Goal: Transaction & Acquisition: Purchase product/service

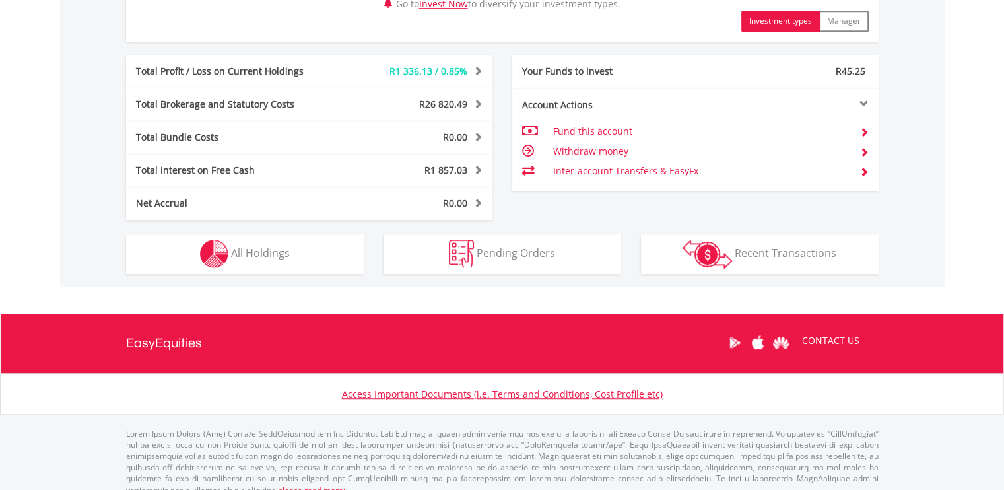
scroll to position [670, 0]
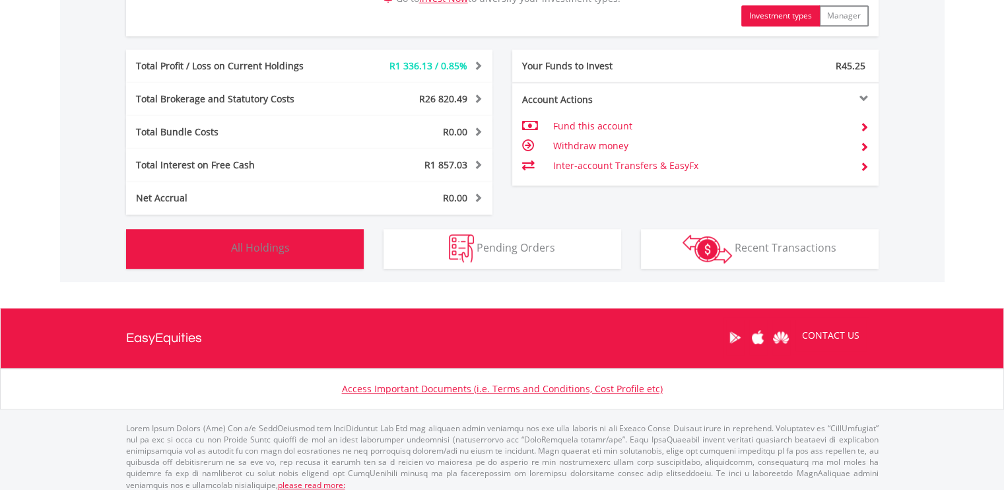
click at [311, 238] on button "Holdings All Holdings" at bounding box center [245, 249] width 238 height 40
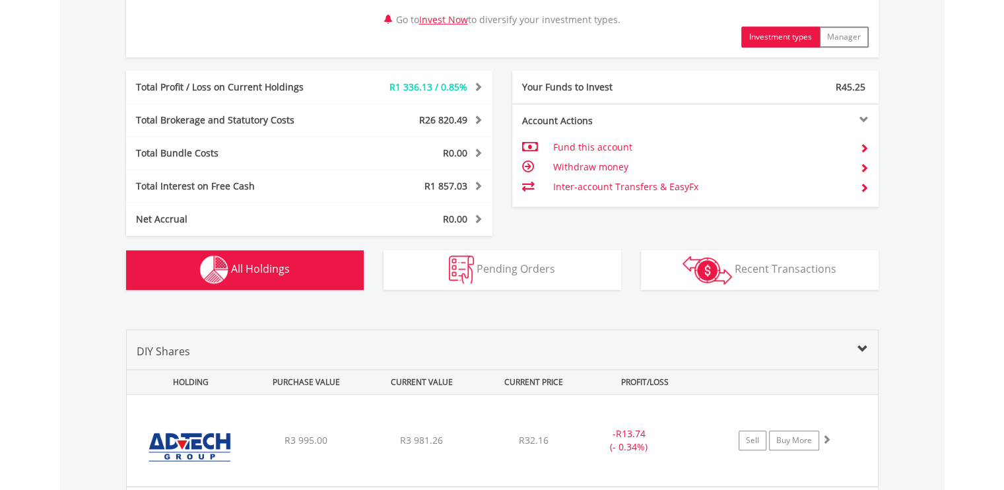
scroll to position [628, 0]
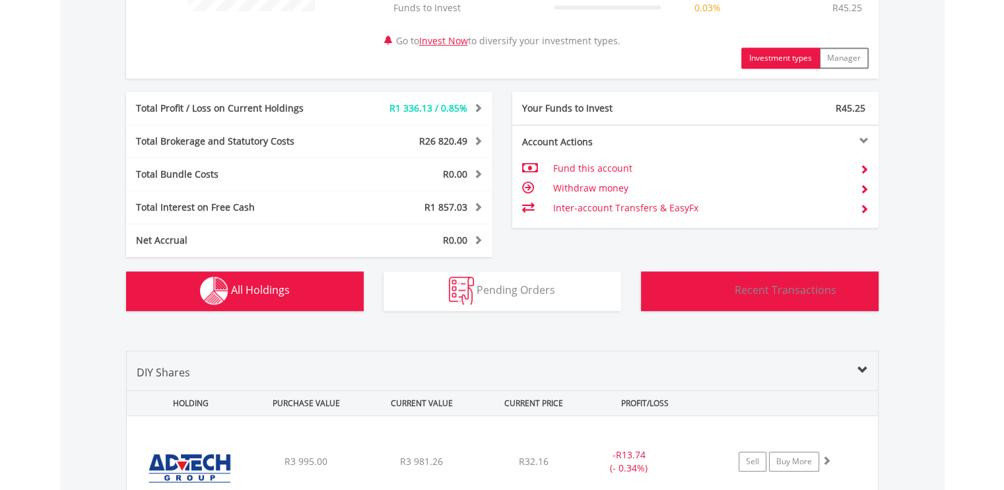
click at [736, 276] on button "Transactions Recent Transactions" at bounding box center [760, 291] width 238 height 40
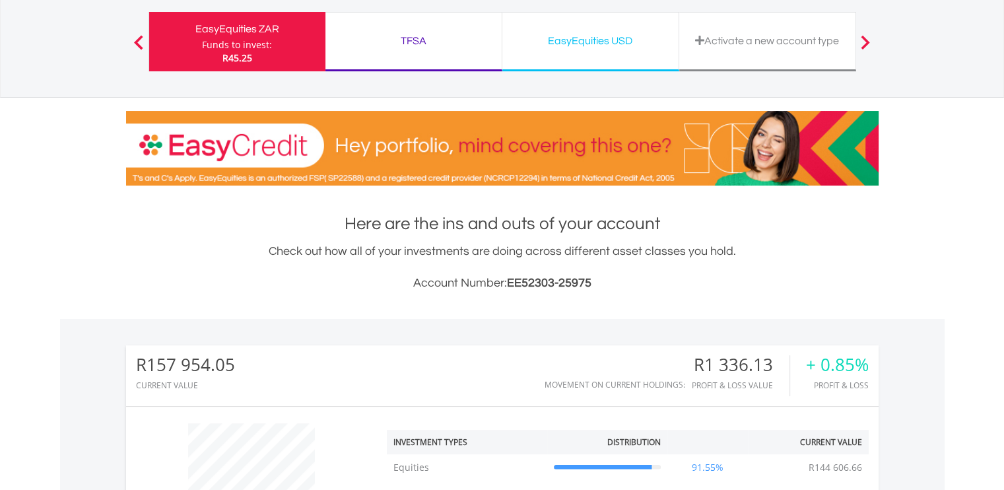
scroll to position [0, 0]
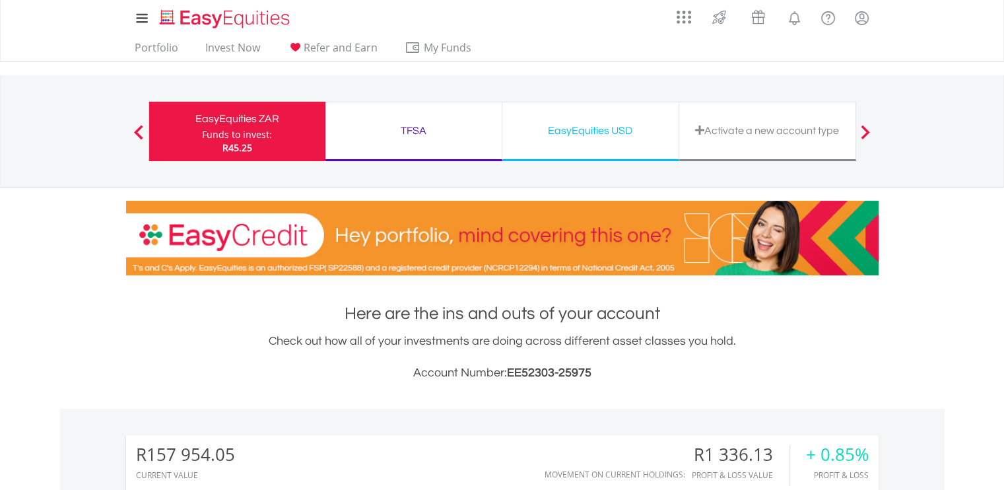
click at [228, 137] on div "Funds to invest:" at bounding box center [237, 134] width 70 height 13
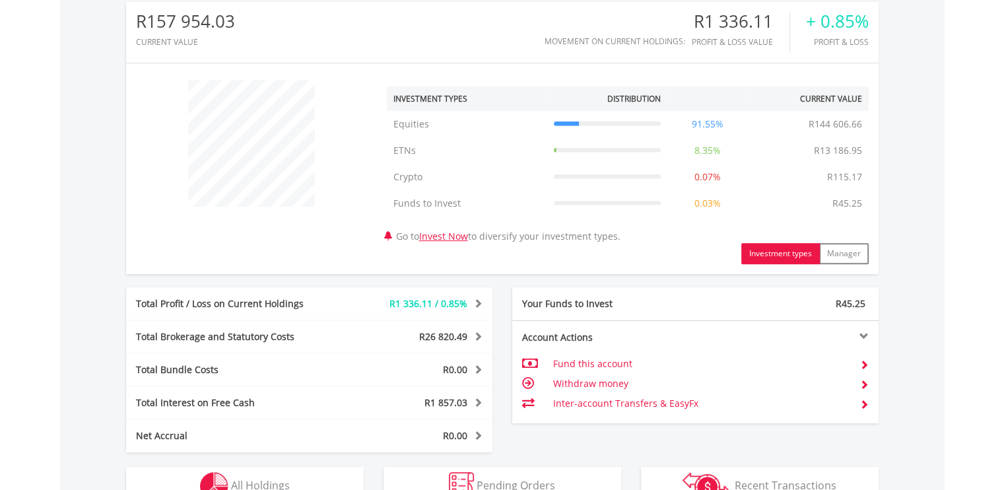
scroll to position [127, 251]
click at [259, 225] on div "﻿ Investment Types Distribution Current Value Show All Equities Equities R144 6…" at bounding box center [502, 168] width 752 height 191
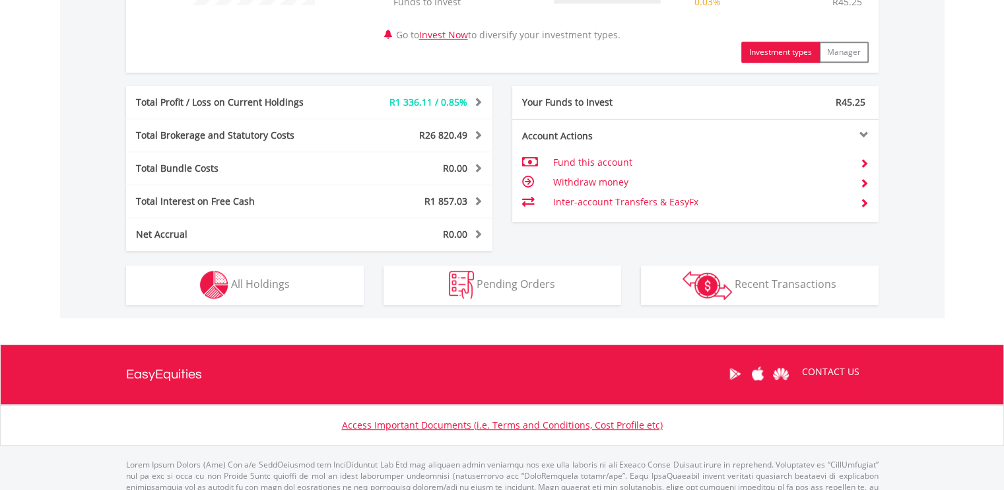
scroll to position [647, 0]
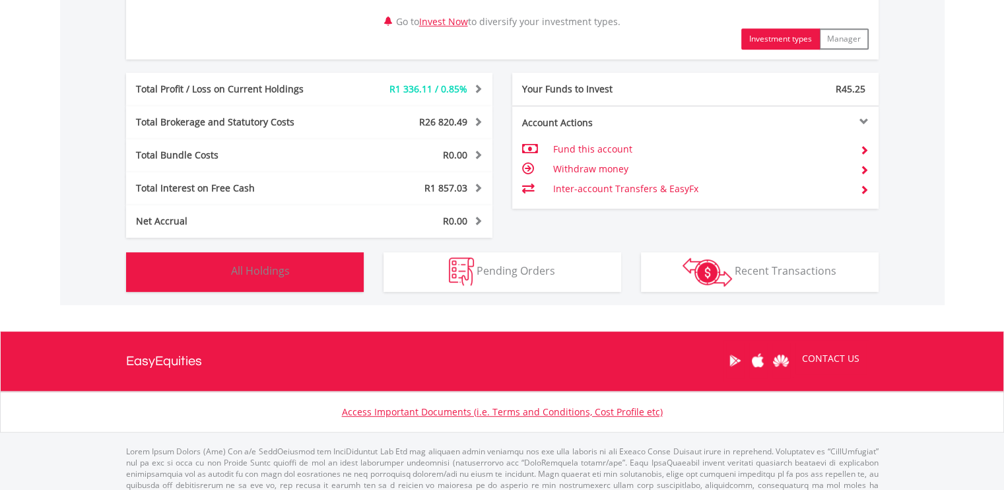
click at [216, 273] on img "button" at bounding box center [214, 271] width 28 height 28
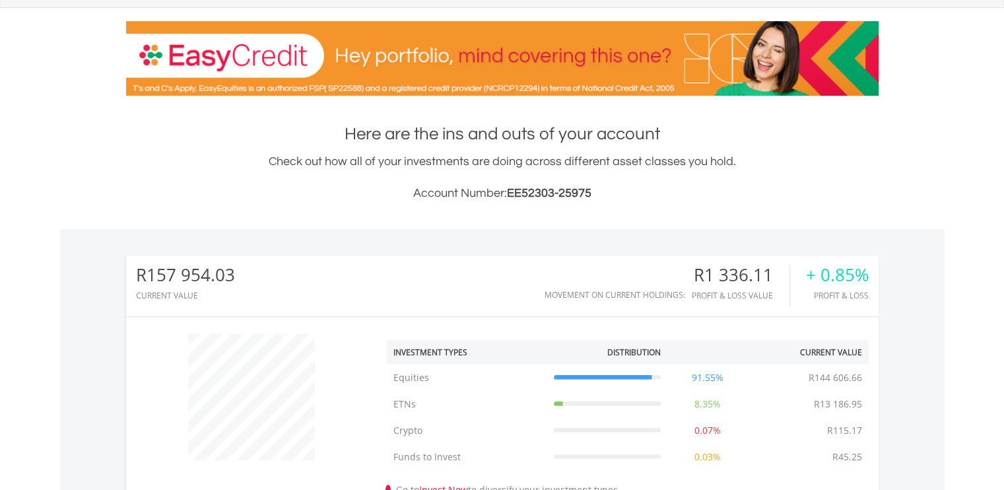
scroll to position [0, 0]
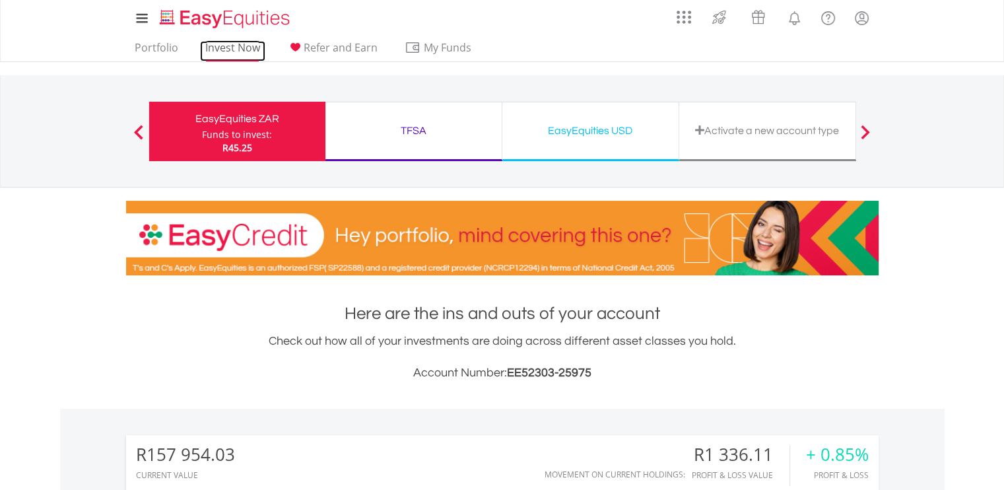
click at [229, 49] on link "Invest Now" at bounding box center [232, 51] width 65 height 20
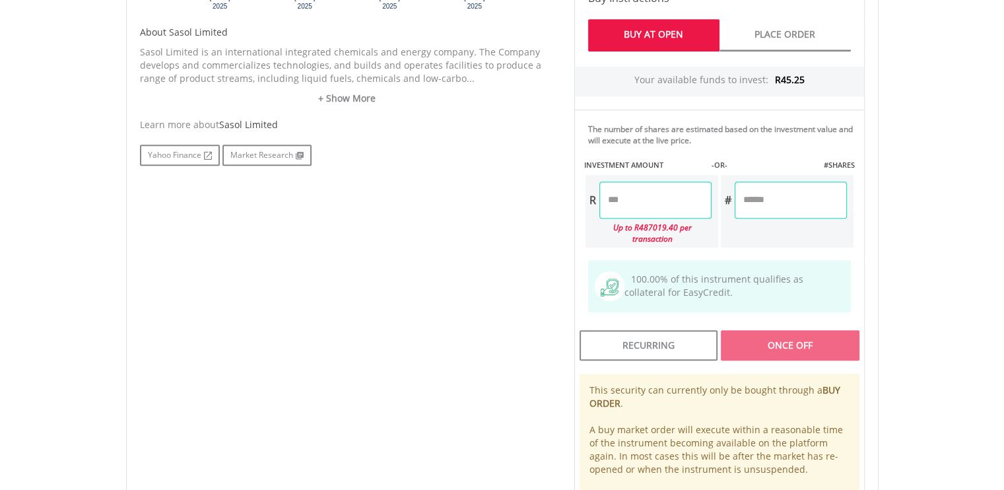
scroll to position [693, 0]
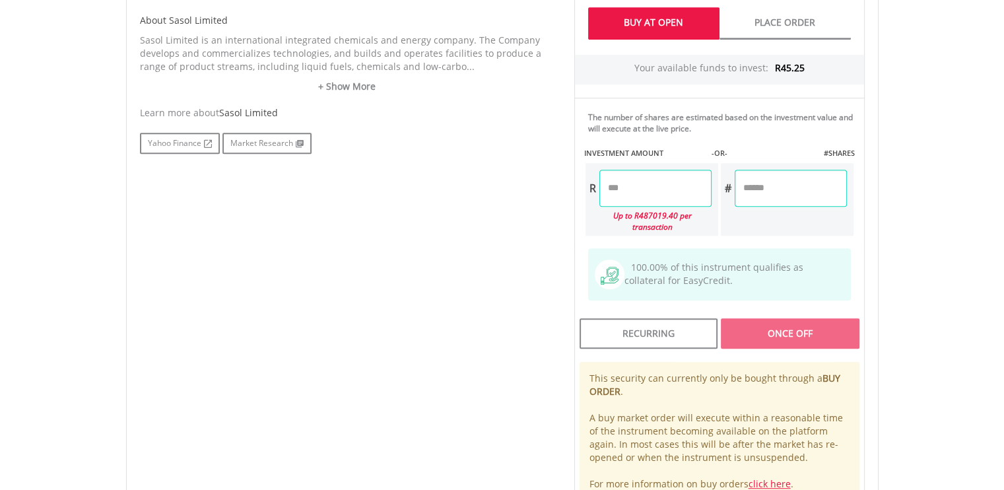
drag, startPoint x: 1007, startPoint y: 76, endPoint x: 978, endPoint y: 302, distance: 228.2
click at [978, 302] on html "My Investments Invest Now New Listings Sell My Recurring Investments Pending Or…" at bounding box center [502, 34] width 1004 height 1454
click at [670, 17] on link "Buy At Open" at bounding box center [653, 23] width 131 height 32
click at [621, 191] on input "number" at bounding box center [655, 188] width 112 height 37
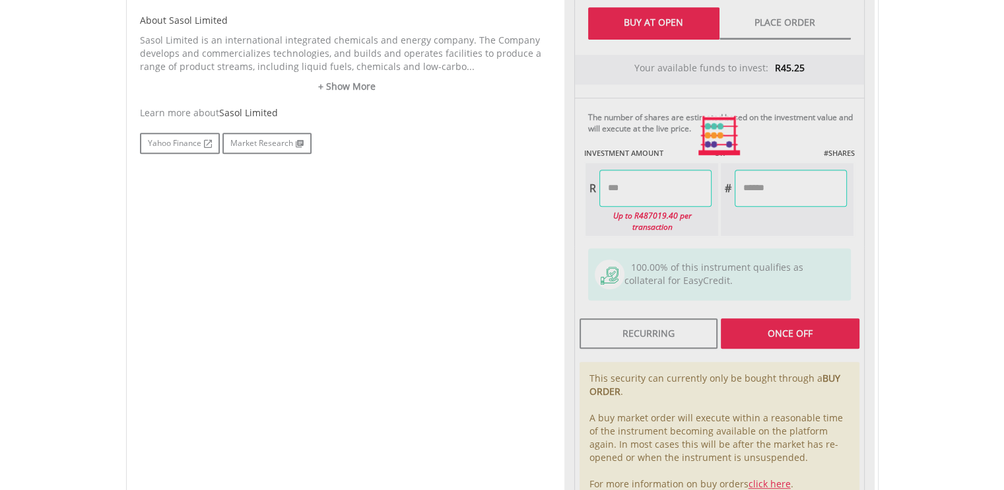
click at [767, 196] on div "Last Updated Price: 15-min. Delay* Price Update Cost: 0 Credits Market Closed S…" at bounding box center [719, 135] width 310 height 740
type input "*****"
type input "******"
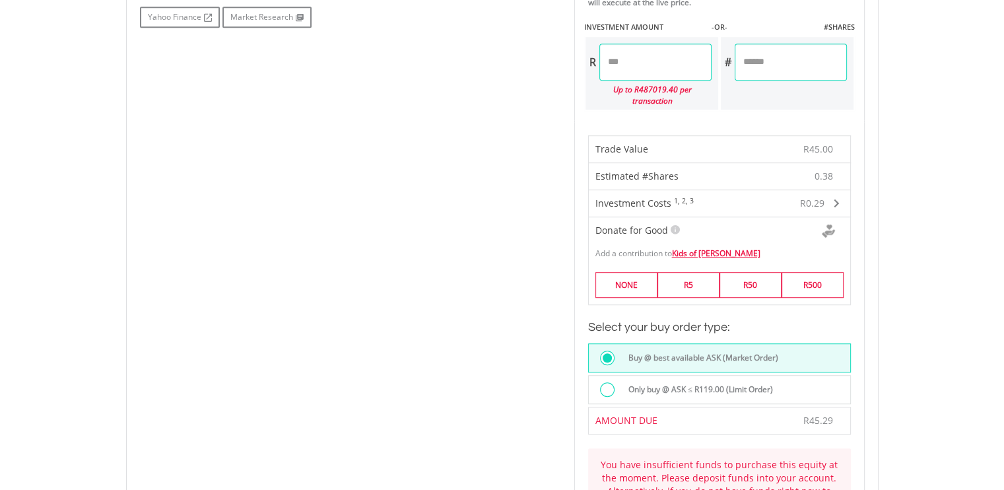
scroll to position [814, 0]
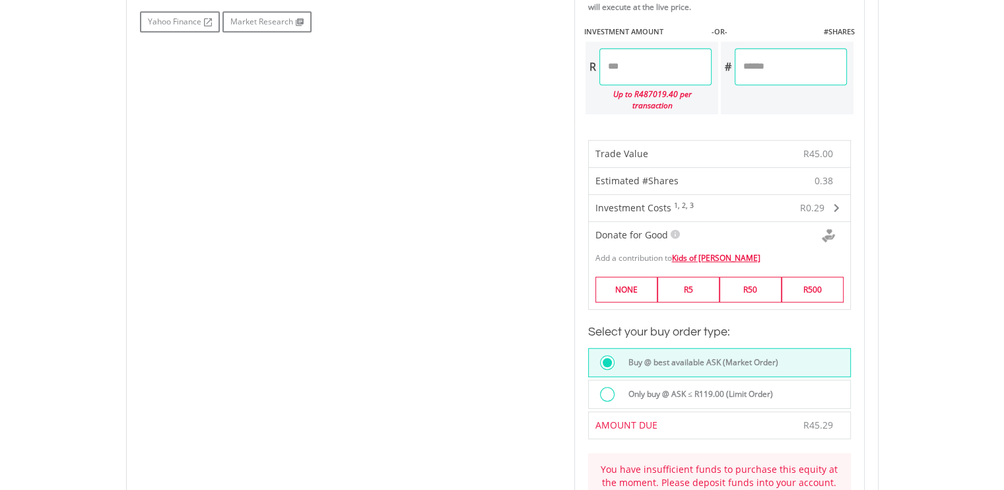
drag, startPoint x: 647, startPoint y: 56, endPoint x: 580, endPoint y: 58, distance: 67.3
click at [580, 58] on div "The number of shares are estimated based on the investment value and will execu…" at bounding box center [719, 50] width 290 height 148
type input "**"
type input "*****"
click at [764, 68] on div "Last Updated Price: 15-min. Delay* Price Update Cost: 0 Credits Market Closed S…" at bounding box center [719, 233] width 310 height 1178
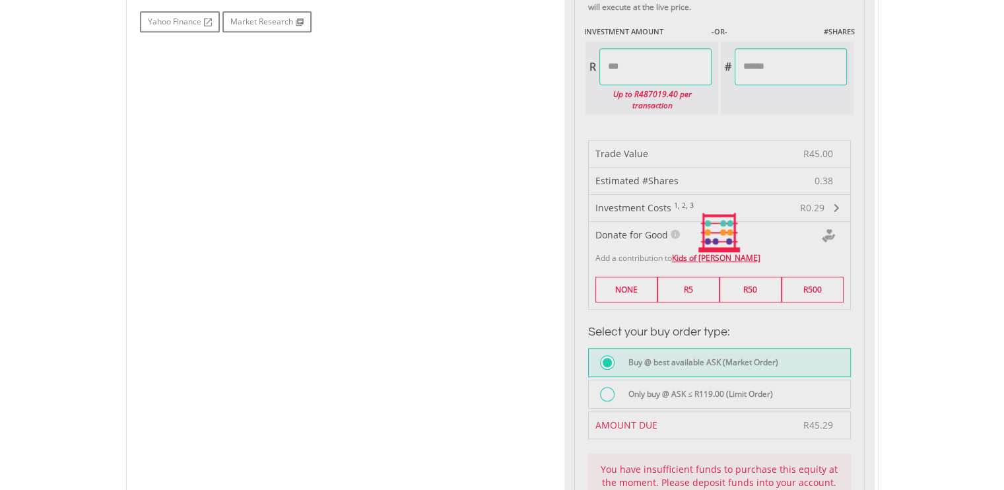
type input "*****"
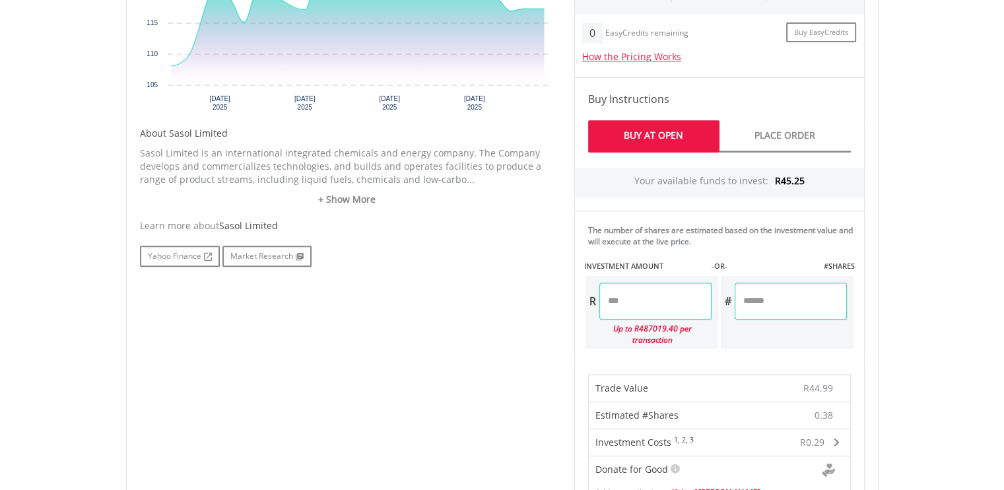
scroll to position [595, 0]
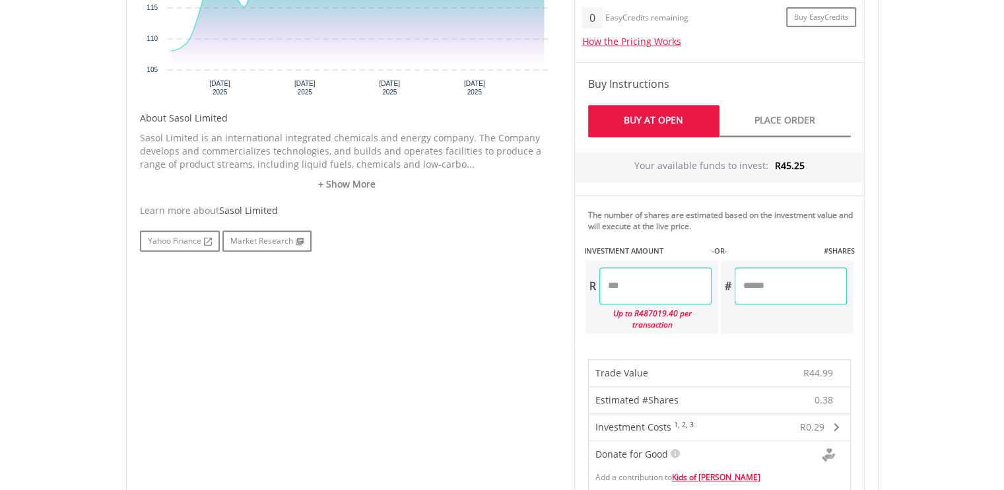
click at [626, 281] on input "*****" at bounding box center [655, 285] width 112 height 37
drag, startPoint x: 635, startPoint y: 282, endPoint x: 620, endPoint y: 282, distance: 14.5
click at [620, 282] on input "*****" at bounding box center [655, 285] width 112 height 37
type input "*****"
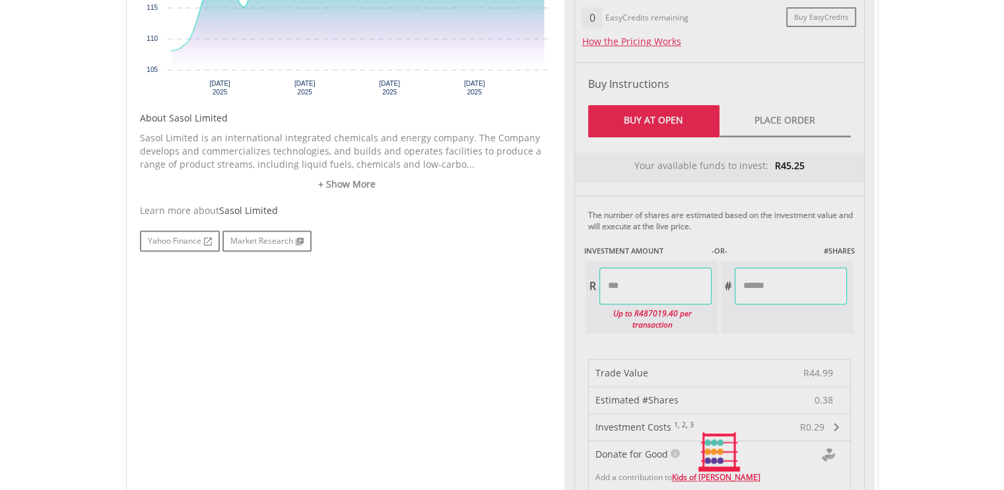
type input "******"
click at [752, 280] on div "Last Updated Price: 15-min. Delay* Price Update Cost: 0 Credits Market Closed S…" at bounding box center [719, 452] width 310 height 1178
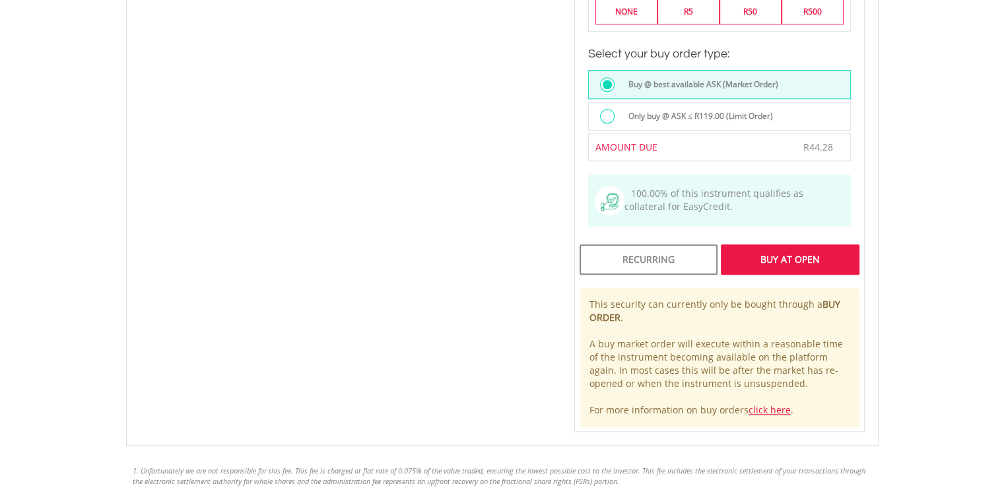
scroll to position [1096, 0]
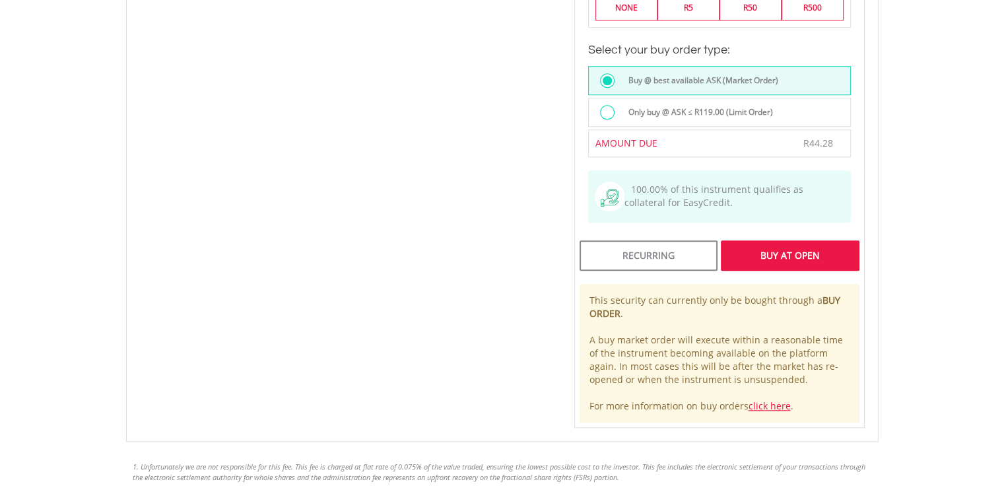
click at [810, 242] on div "Buy At Open" at bounding box center [790, 255] width 138 height 30
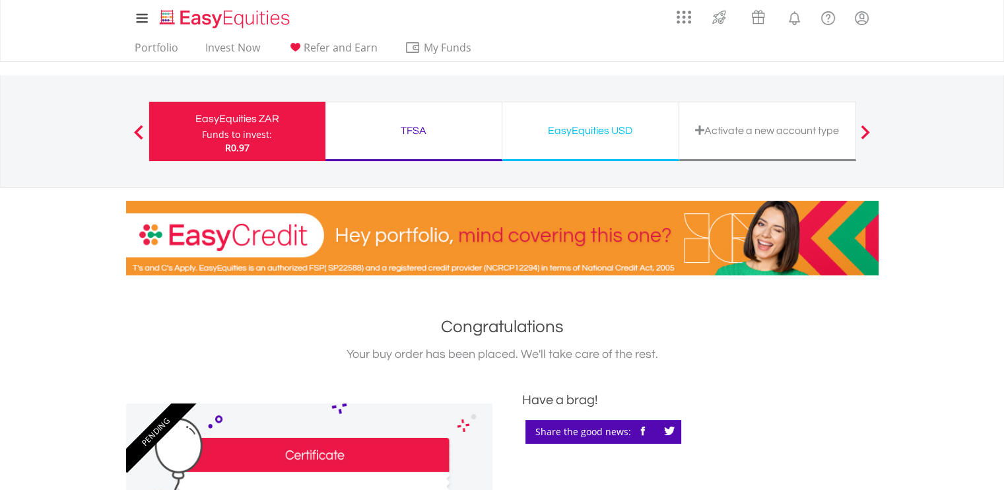
click at [224, 119] on div "EasyEquities ZAR" at bounding box center [237, 119] width 160 height 18
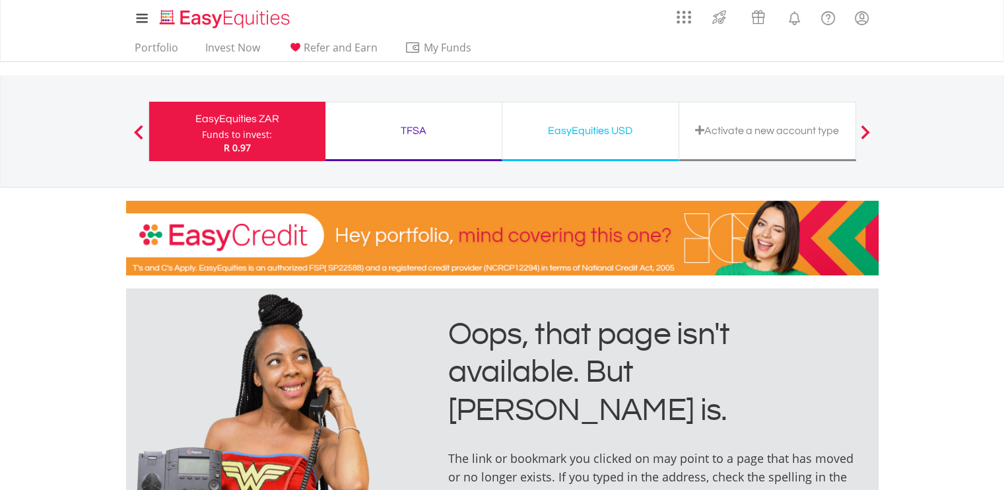
drag, startPoint x: 1010, startPoint y: 34, endPoint x: 1013, endPoint y: -80, distance: 113.5
click at [154, 49] on link "Portfolio" at bounding box center [156, 51] width 54 height 20
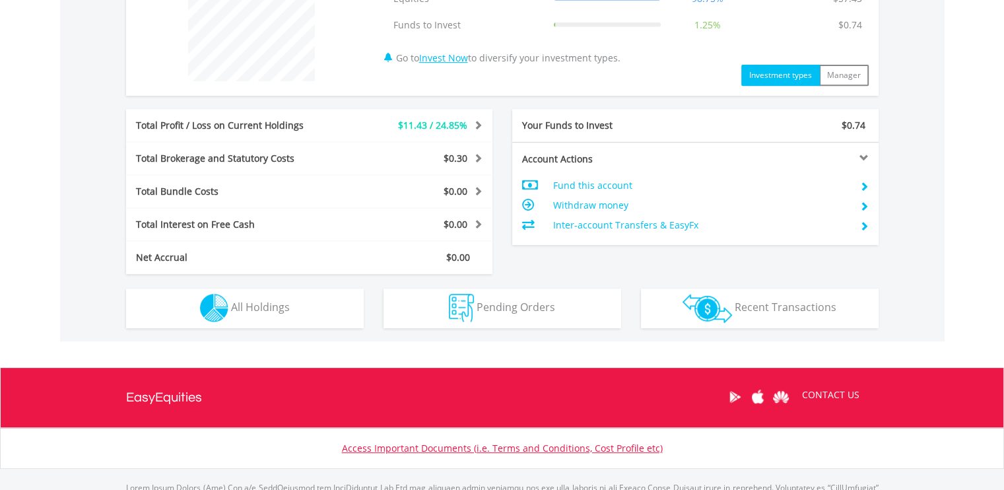
scroll to position [563, 0]
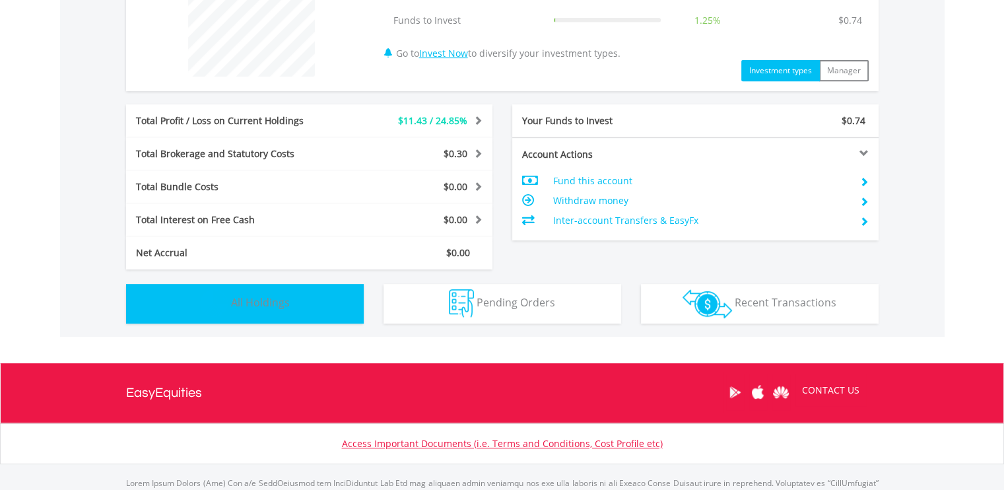
click at [259, 302] on span "All Holdings" at bounding box center [260, 302] width 59 height 15
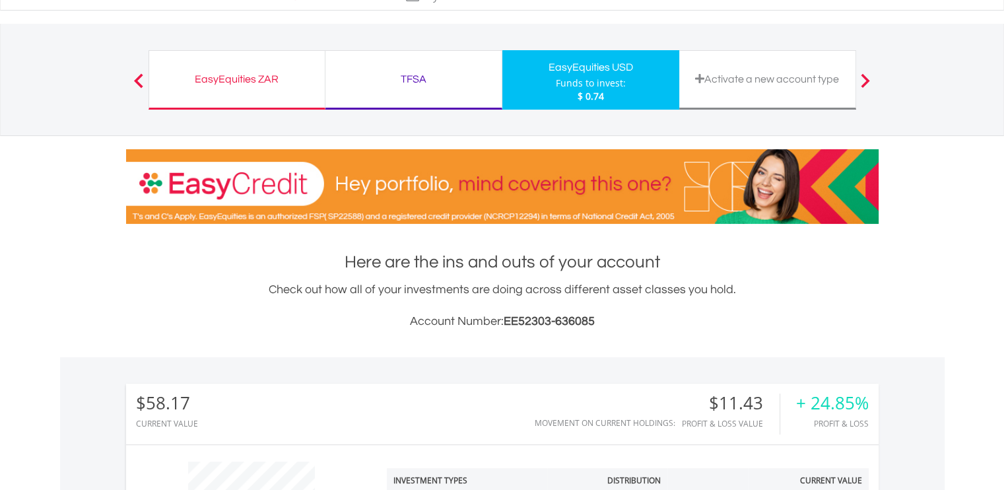
scroll to position [0, 0]
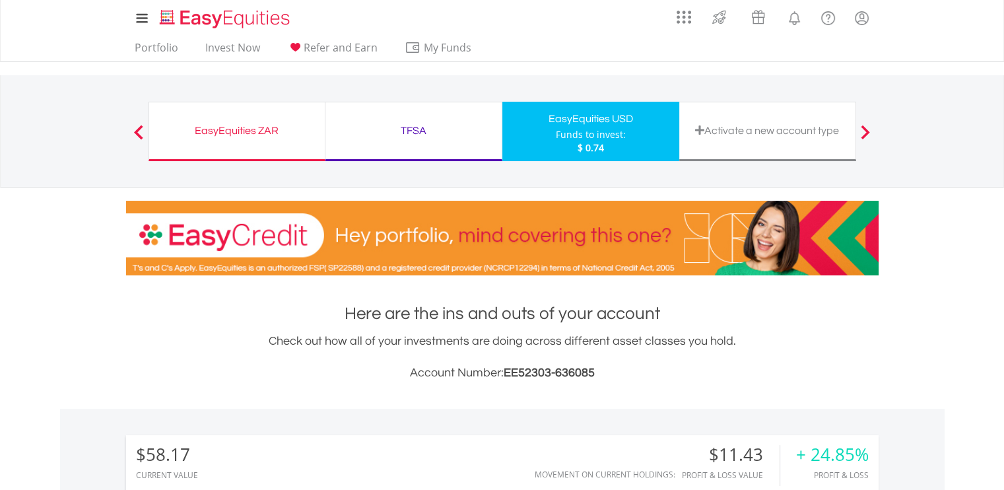
click at [241, 135] on div "EasyEquities ZAR" at bounding box center [237, 130] width 160 height 18
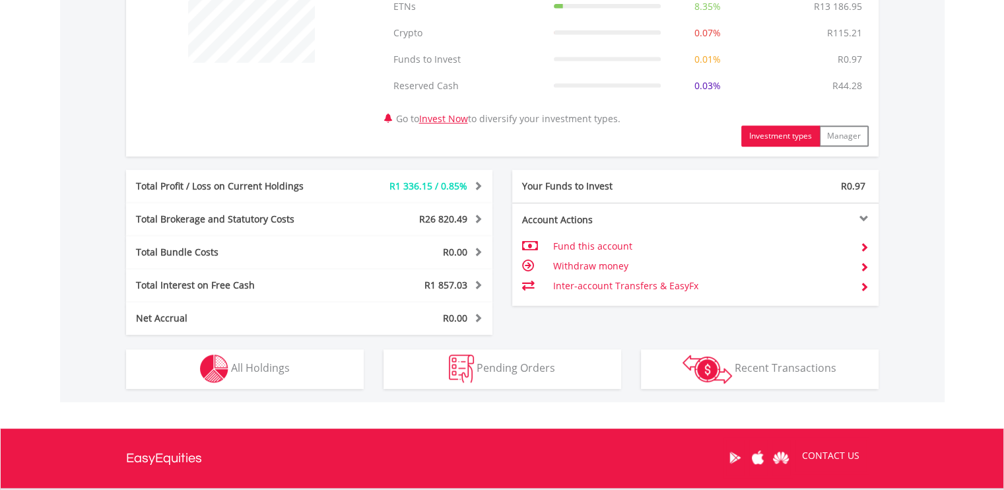
scroll to position [575, 0]
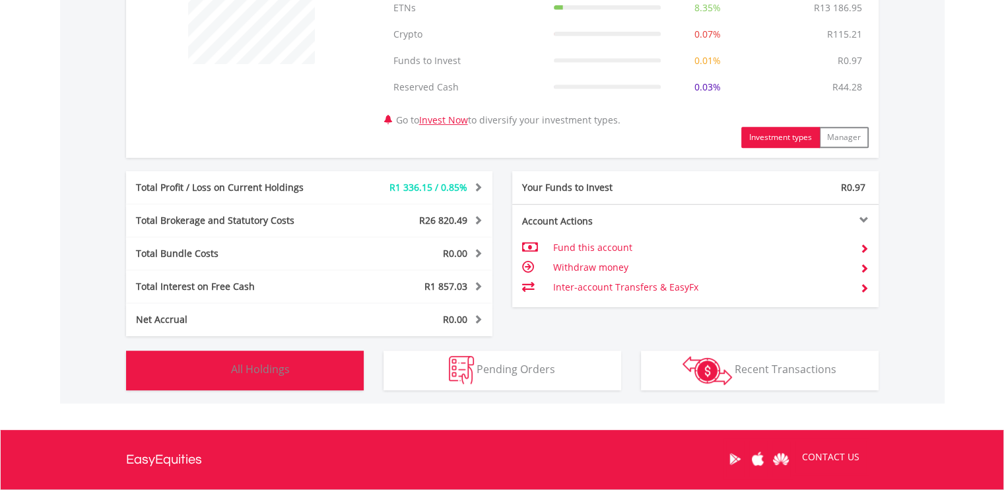
click at [273, 369] on span "All Holdings" at bounding box center [260, 369] width 59 height 15
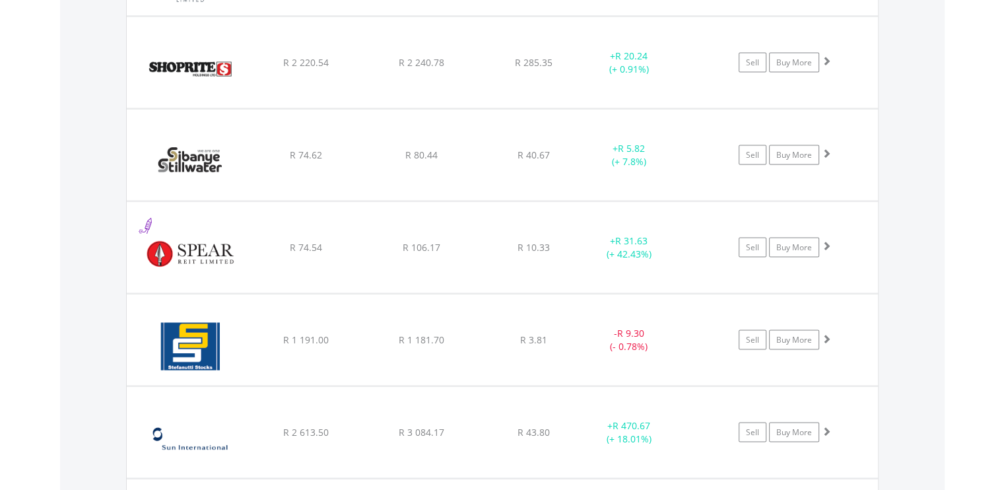
scroll to position [3149, 0]
